Goal: Task Accomplishment & Management: Use online tool/utility

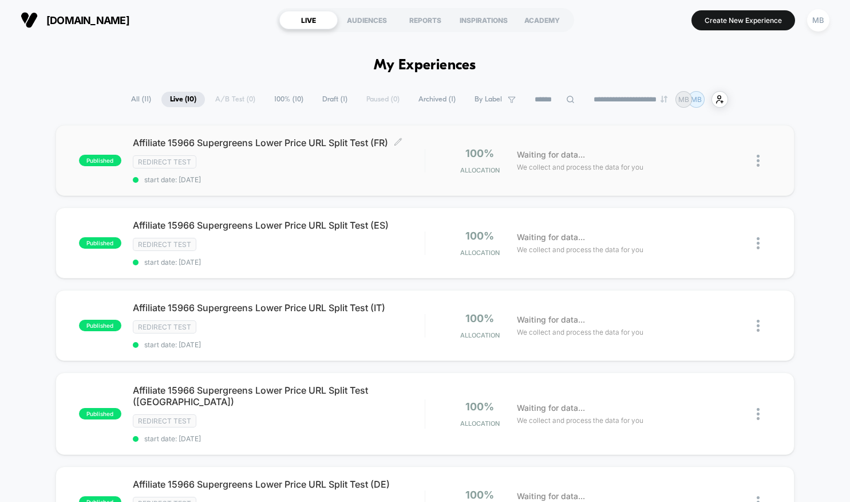
click at [350, 147] on span "Affiliate 15966 Supergreens Lower Price URL Split Test (FR) Click to edit exper…" at bounding box center [279, 142] width 292 height 11
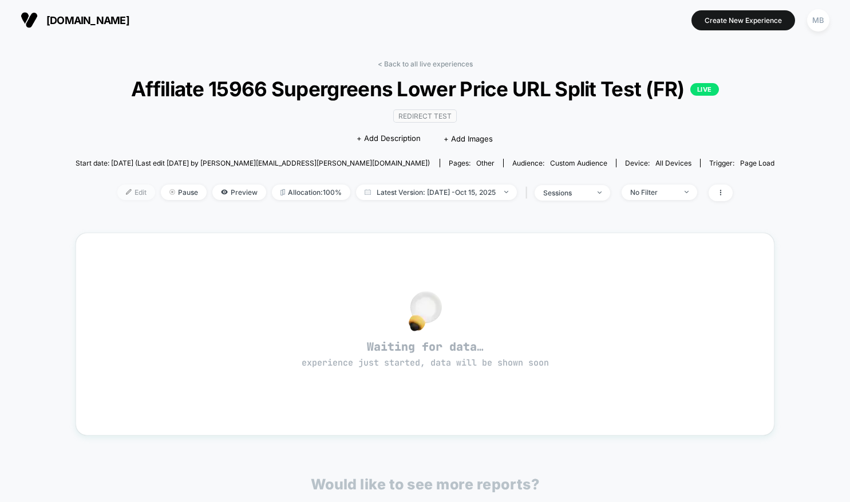
click at [135, 200] on span "Edit" at bounding box center [136, 191] width 38 height 15
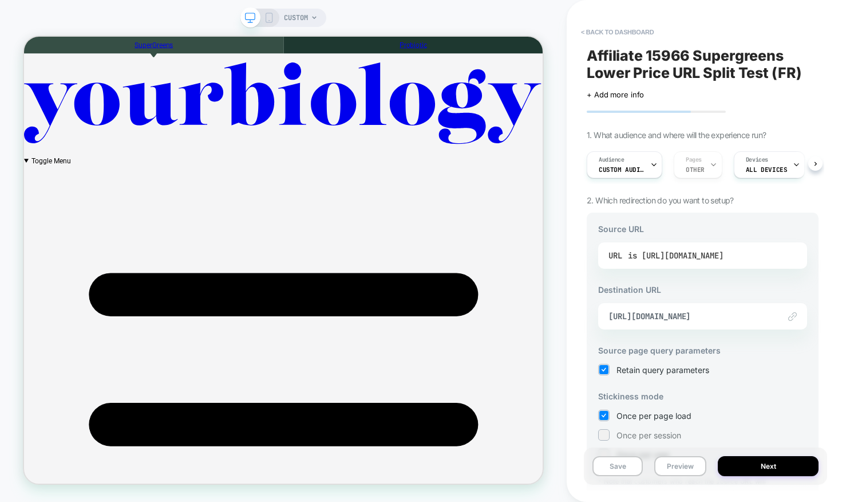
click at [655, 254] on div "is [URL][DOMAIN_NAME]" at bounding box center [676, 255] width 96 height 17
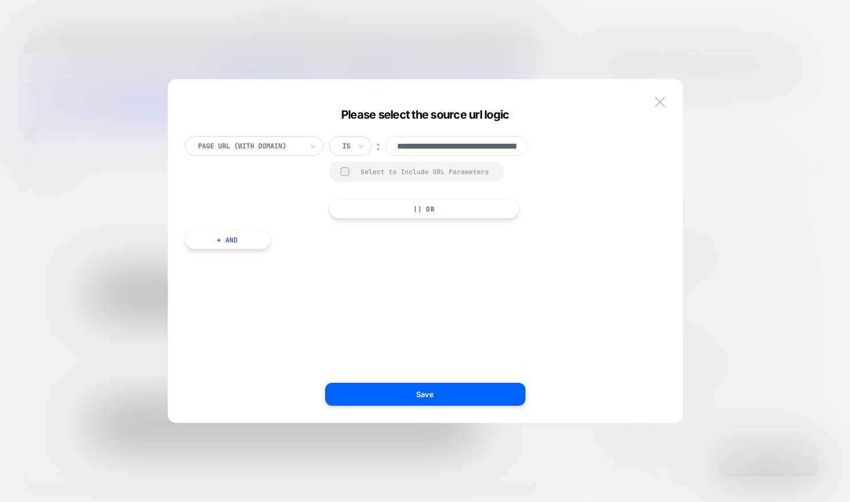
scroll to position [0, 93]
click at [662, 103] on img at bounding box center [660, 102] width 10 height 10
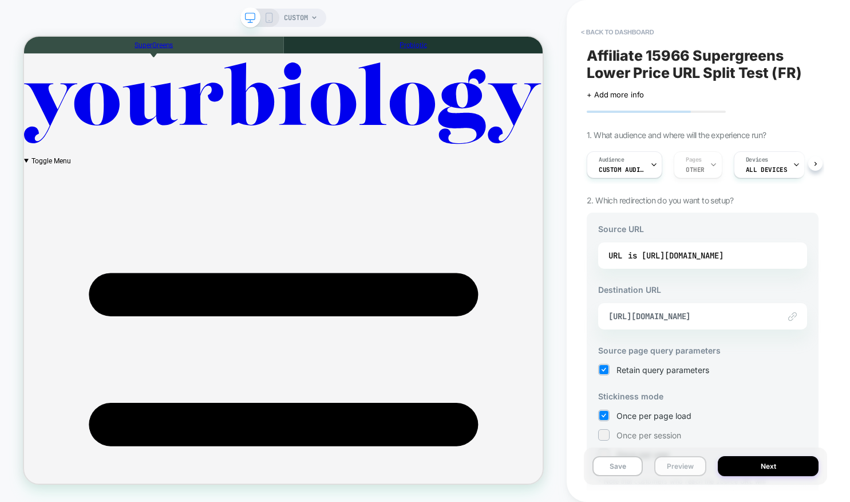
click at [668, 473] on button "Preview" at bounding box center [681, 466] width 52 height 20
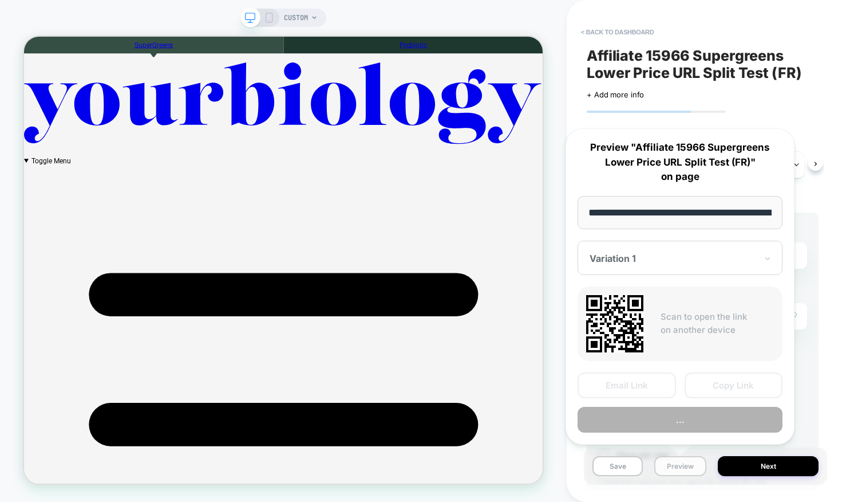
scroll to position [0, 117]
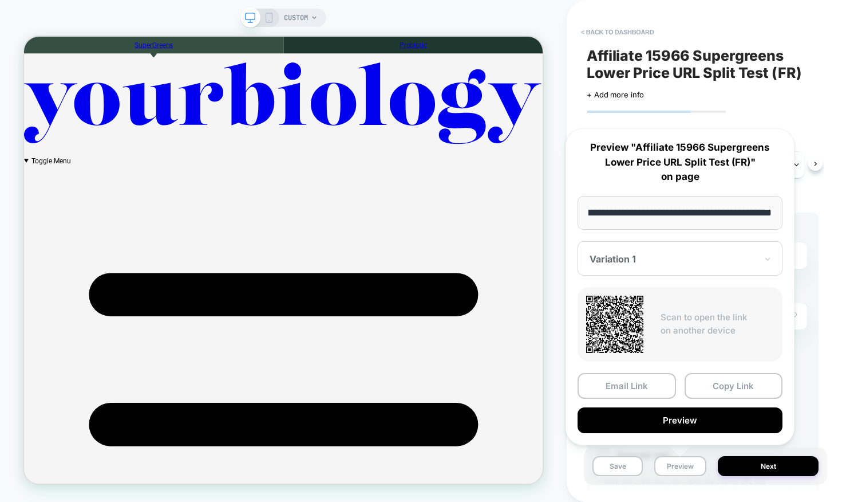
click at [676, 213] on input "**********" at bounding box center [680, 213] width 205 height 34
click at [681, 213] on input "**********" at bounding box center [680, 213] width 205 height 34
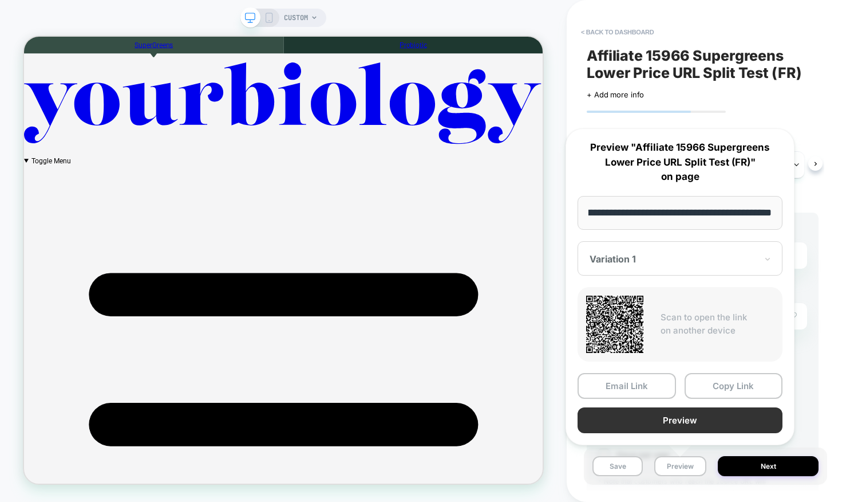
type input "**********"
click at [651, 423] on button "Preview" at bounding box center [680, 420] width 205 height 26
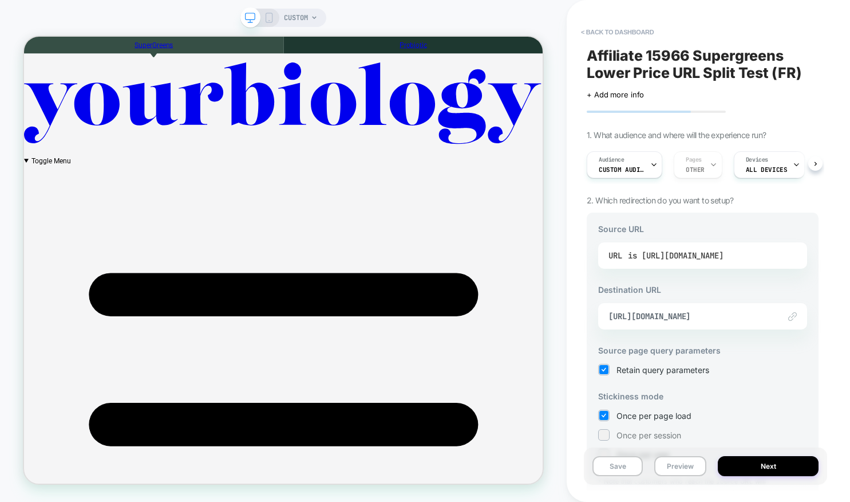
click at [724, 250] on div "is [URL][DOMAIN_NAME]" at bounding box center [676, 255] width 96 height 17
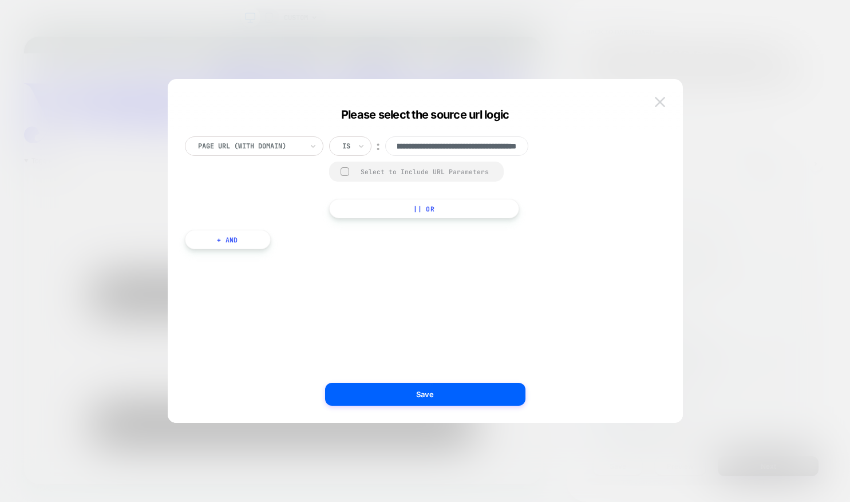
scroll to position [0, 0]
click at [660, 98] on img at bounding box center [660, 102] width 10 height 10
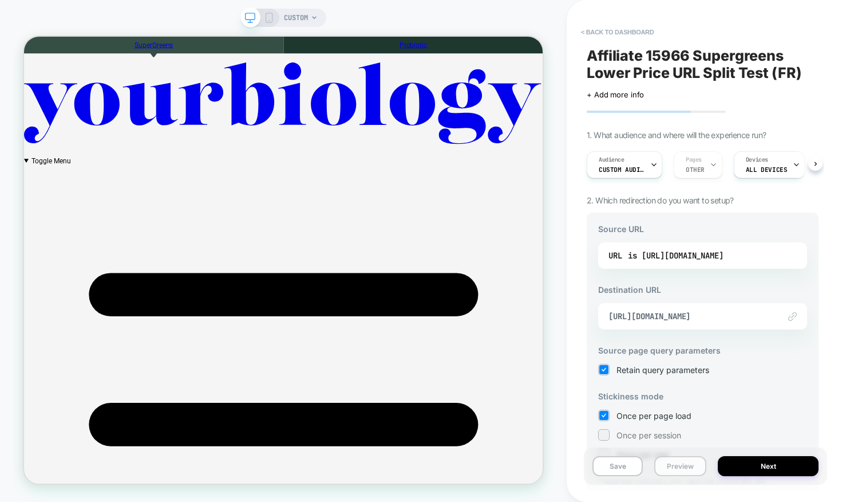
click at [669, 463] on button "Preview" at bounding box center [681, 466] width 52 height 20
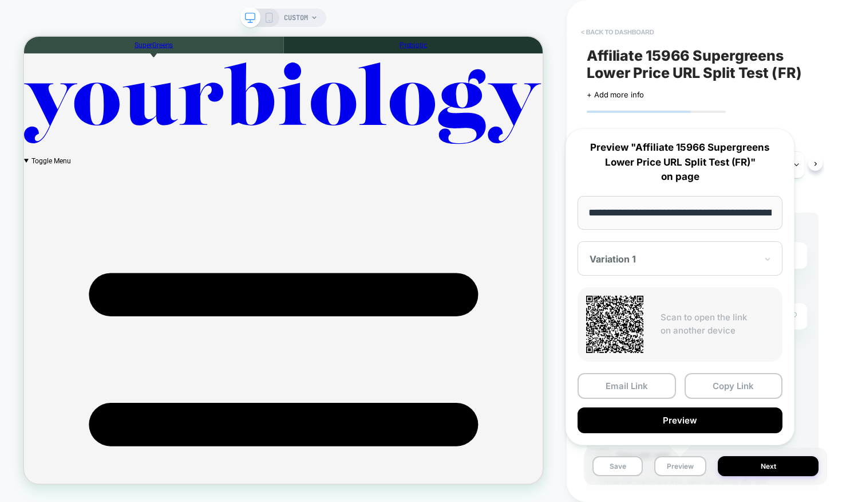
click at [639, 30] on button "< back to dashboard" at bounding box center [618, 32] width 84 height 18
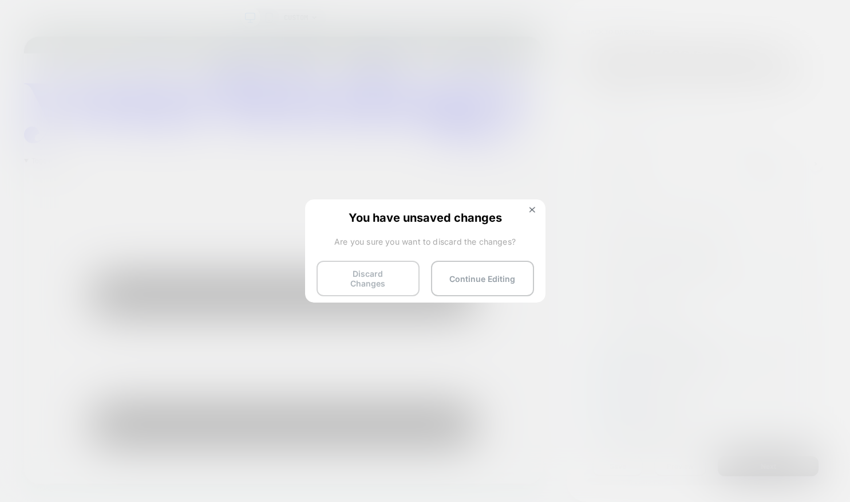
click at [364, 273] on button "Discard Changes" at bounding box center [368, 279] width 103 height 36
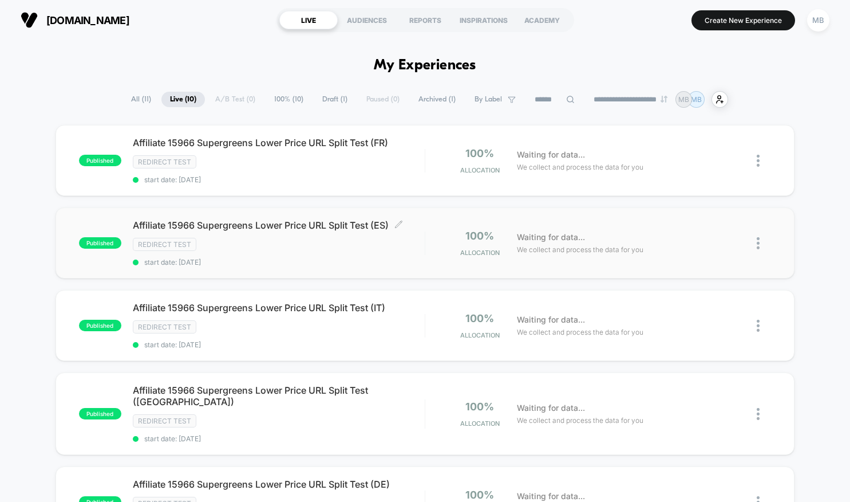
click at [321, 227] on span "Affiliate 15966 Supergreens Lower Price URL Split Test (ES) Click to edit exper…" at bounding box center [279, 224] width 292 height 11
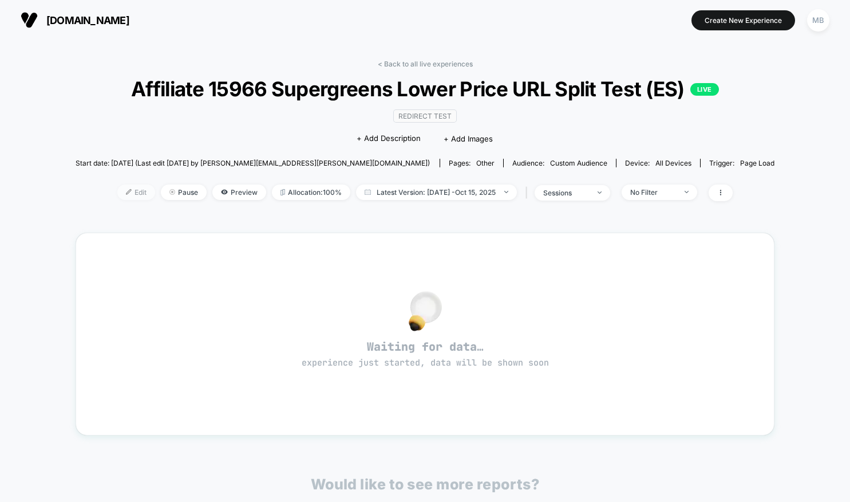
click at [126, 200] on span "Edit" at bounding box center [136, 191] width 38 height 15
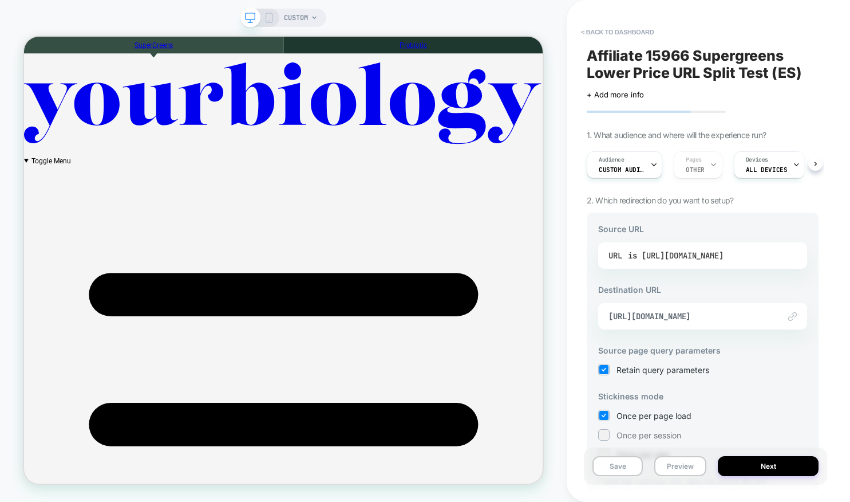
click at [656, 247] on div "is [URL][DOMAIN_NAME]" at bounding box center [676, 255] width 96 height 17
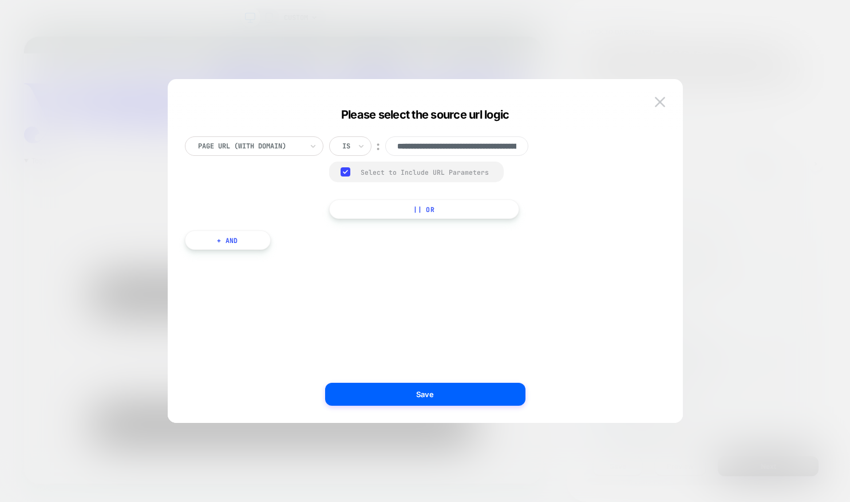
scroll to position [0, 93]
click at [346, 173] on rect at bounding box center [346, 171] width 10 height 9
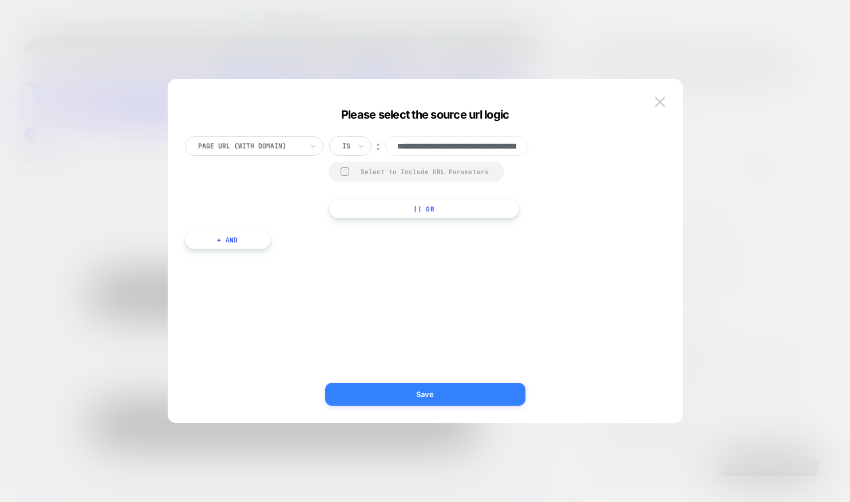
click at [452, 392] on button "Save" at bounding box center [425, 394] width 200 height 23
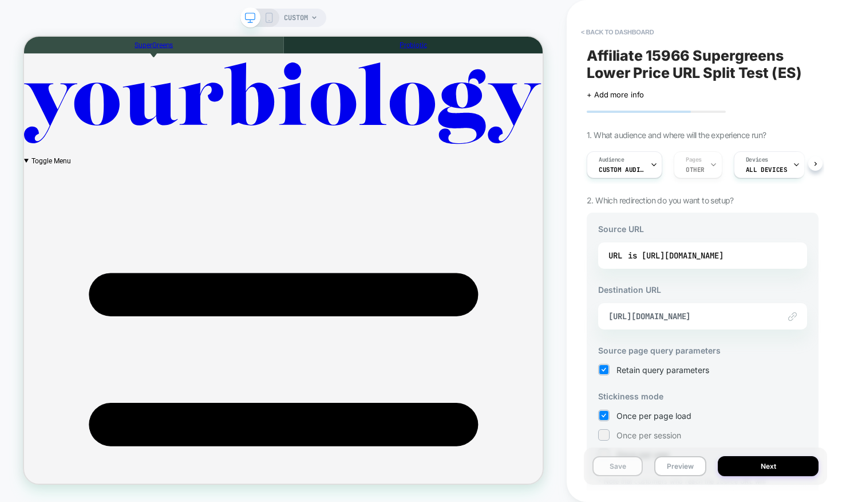
click at [627, 463] on button "Save" at bounding box center [618, 466] width 50 height 20
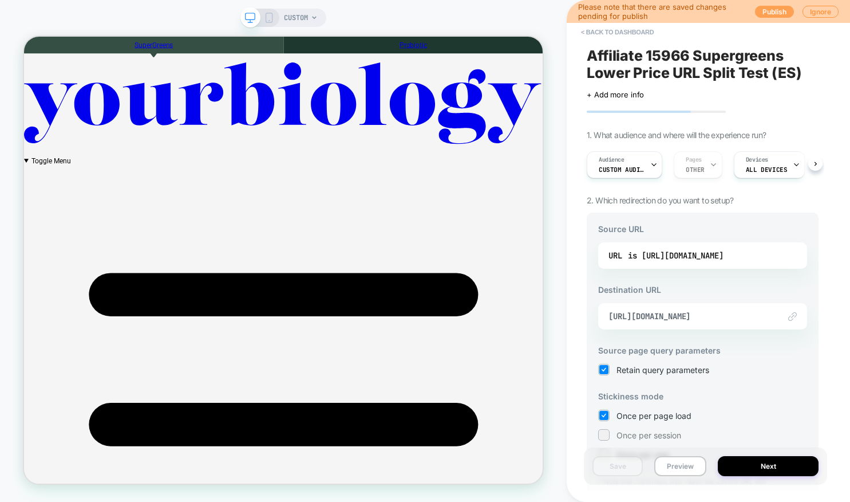
click at [768, 9] on button "Publish" at bounding box center [774, 12] width 39 height 12
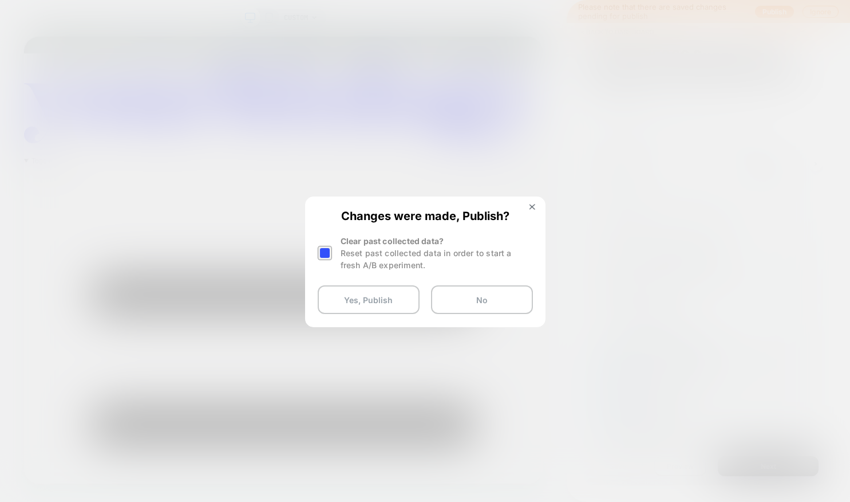
click at [330, 254] on div at bounding box center [325, 253] width 14 height 14
click at [352, 292] on button "Yes, Publish" at bounding box center [369, 299] width 102 height 29
